Goal: Task Accomplishment & Management: Complete application form

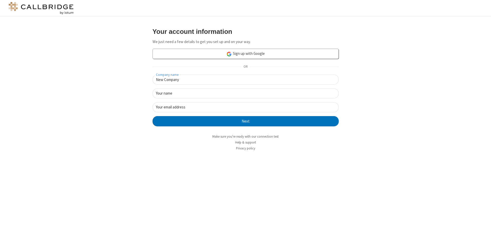
type input "New Company"
type input "New User"
type input "newUser@newUser.freesmackdown.bi"
click button "Next" at bounding box center [245, 121] width 186 height 10
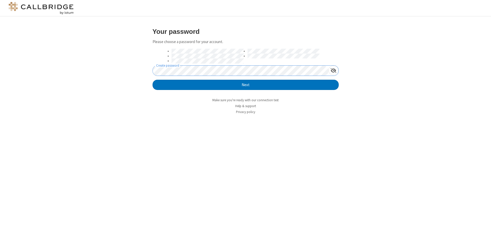
click button "Next" at bounding box center [245, 85] width 186 height 10
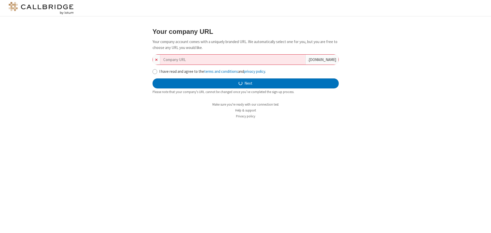
type input "new-company-clear-thinking-11567"
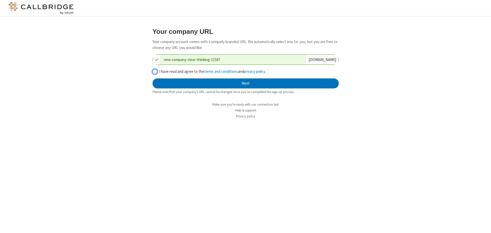
click at [154, 71] on input "I have read and agree to the terms and conditions and privacy policy ." at bounding box center [154, 71] width 5 height 5
checkbox input "true"
click at [245, 83] on button "Next" at bounding box center [245, 84] width 186 height 10
